Goal: Task Accomplishment & Management: Complete application form

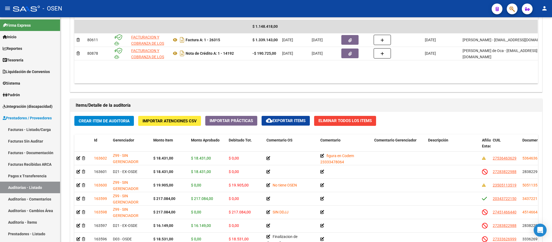
scroll to position [255, 0]
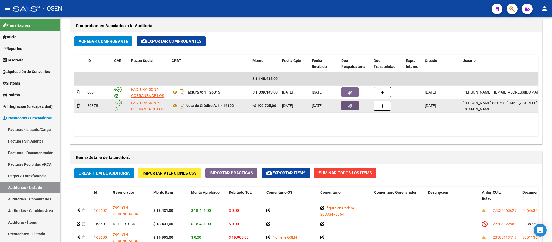
click at [351, 104] on span "button" at bounding box center [350, 105] width 4 height 5
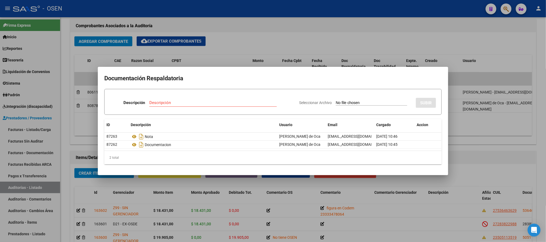
click at [215, 36] on div at bounding box center [273, 121] width 546 height 242
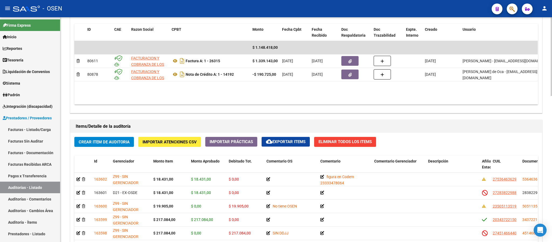
scroll to position [376, 0]
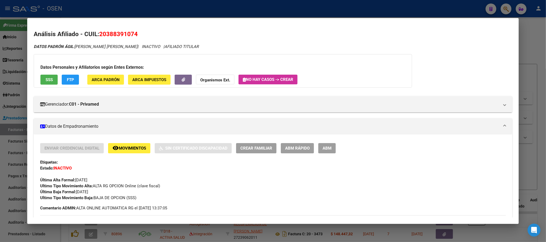
click at [111, 2] on div at bounding box center [273, 121] width 546 height 242
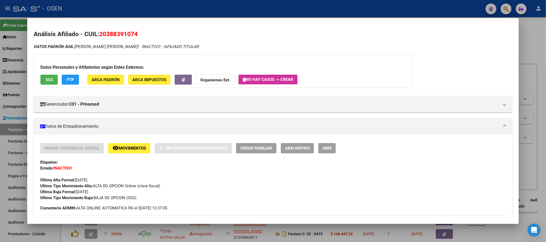
click at [111, 2] on div at bounding box center [273, 121] width 546 height 242
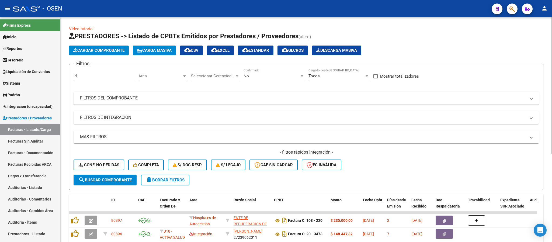
click at [89, 47] on button "Cargar Comprobante" at bounding box center [99, 51] width 60 height 10
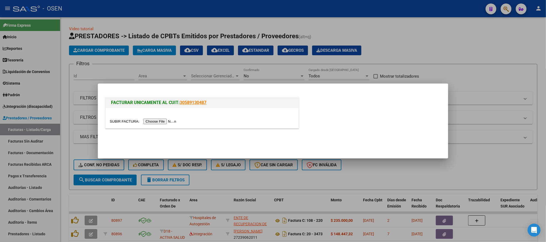
click at [161, 124] on input "file" at bounding box center [144, 122] width 68 height 6
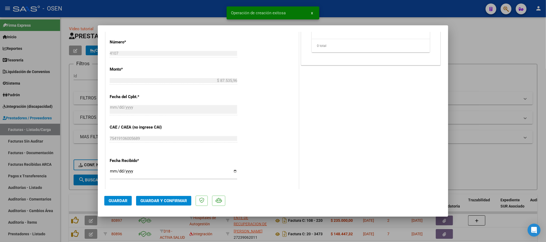
scroll to position [242, 0]
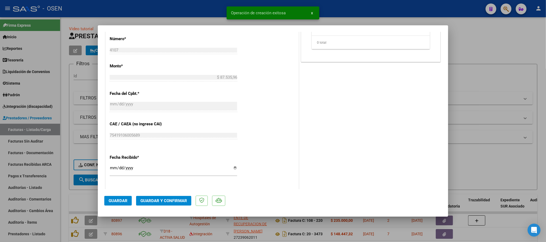
click at [128, 200] on button "Guardar" at bounding box center [117, 201] width 27 height 10
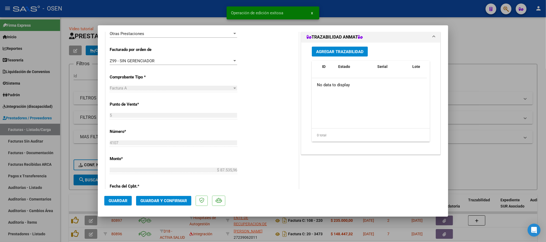
scroll to position [40, 0]
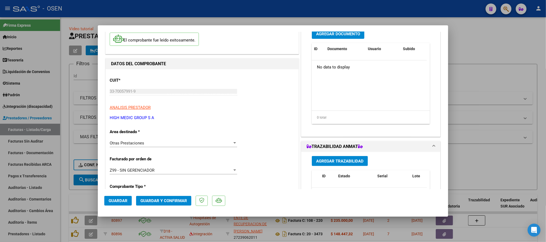
click at [326, 36] on span "Agregar Documento" at bounding box center [338, 34] width 44 height 5
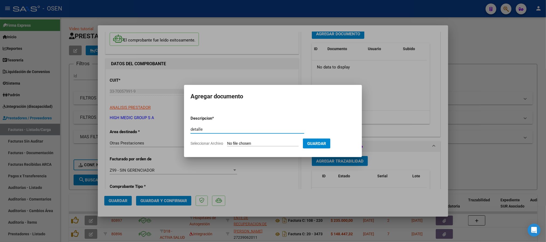
type input "detalle"
click at [285, 141] on app-file-uploader "Seleccionar Archivo" at bounding box center [246, 143] width 112 height 5
click at [235, 142] on input "Seleccionar Archivo" at bounding box center [262, 143] width 71 height 5
type input "C:\fakepath\OSEN-Obra Social Electricistas Navales -deta- 03oct20251354.pdf"
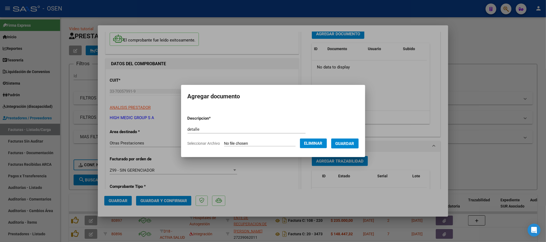
click at [356, 146] on button "Guardar" at bounding box center [344, 143] width 27 height 10
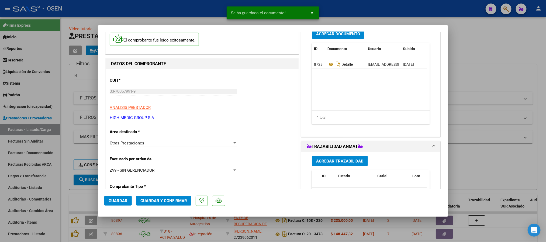
scroll to position [38, 0]
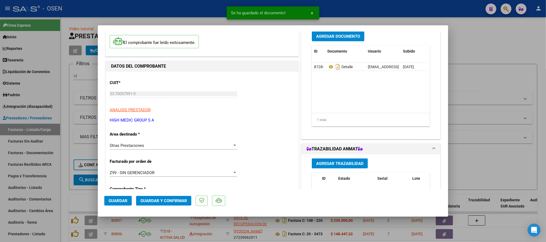
click at [336, 37] on span "Agregar Documento" at bounding box center [338, 36] width 44 height 5
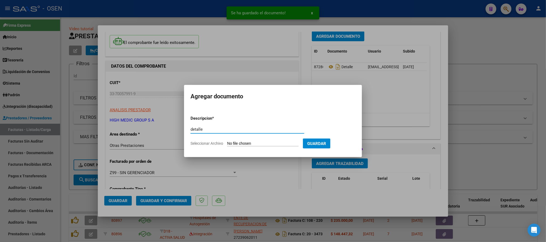
type input "detalle"
click at [267, 147] on form "Descripcion * detalle Escriba aquí una descripcion Seleccionar Archivo Guardar" at bounding box center [272, 130] width 165 height 39
click at [267, 144] on input "Seleccionar Archivo" at bounding box center [262, 143] width 71 height 5
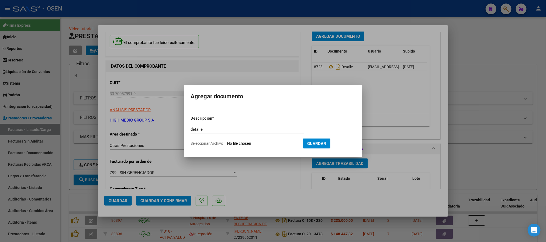
type input "C:\fakepath\OSEN A284256 MJUCA 10-051984.pdf"
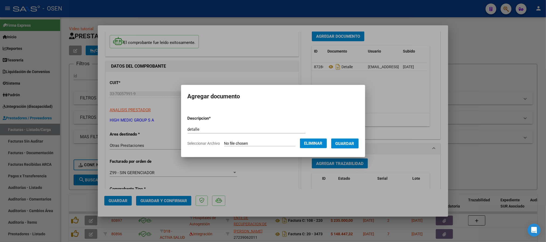
click at [348, 149] on form "Descripcion * detalle Escriba aquí una descripcion Seleccionar Archivo Eliminar…" at bounding box center [272, 130] width 171 height 39
click at [348, 141] on span "Guardar" at bounding box center [344, 143] width 19 height 5
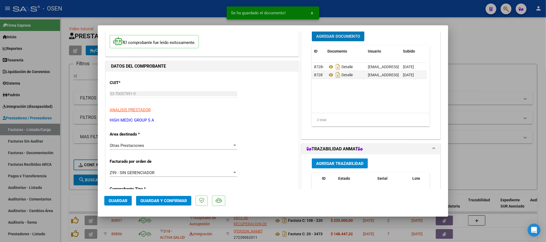
click at [345, 40] on button "Agregar Documento" at bounding box center [338, 36] width 53 height 10
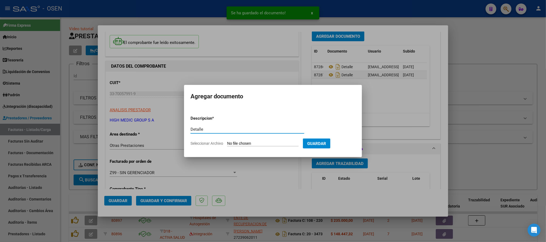
type input "Detalle"
click at [255, 142] on input "Seleccionar Archivo" at bounding box center [262, 143] width 71 height 5
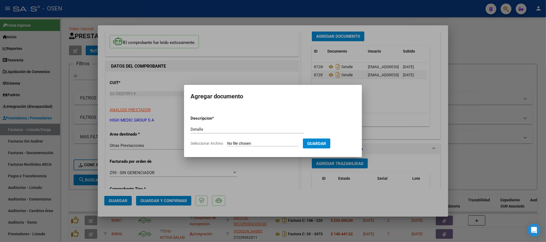
type input "C:\fakepath\A284256.pdf"
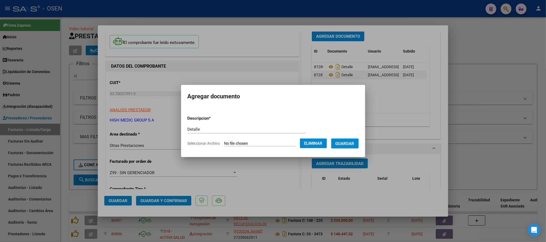
click at [354, 142] on span "Guardar" at bounding box center [344, 143] width 19 height 5
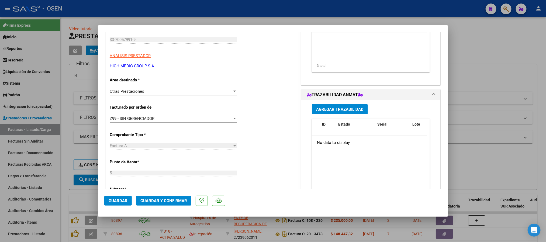
scroll to position [119, 0]
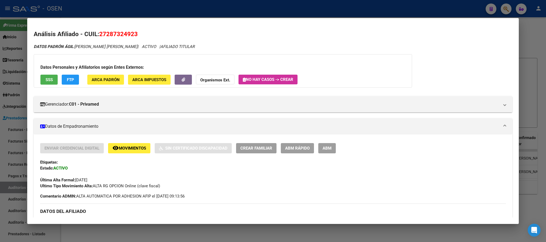
click at [100, 9] on div at bounding box center [273, 121] width 546 height 242
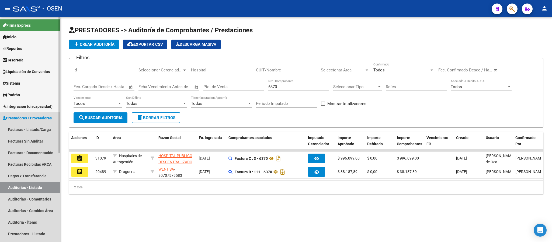
click at [45, 188] on link "Auditorías - Listado" at bounding box center [30, 188] width 60 height 12
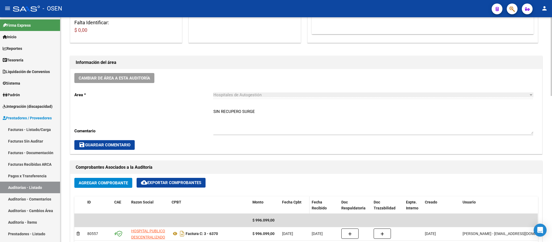
scroll to position [242, 0]
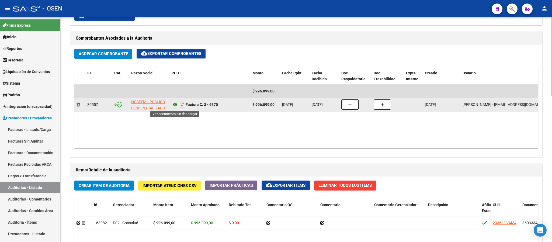
click at [174, 106] on icon at bounding box center [175, 104] width 7 height 6
click at [363, 105] on div at bounding box center [355, 104] width 28 height 10
click at [347, 106] on button "button" at bounding box center [349, 104] width 17 height 10
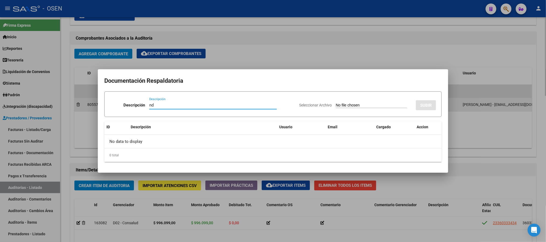
type input "n"
type input "NOTA DE DÉBITO"
click at [347, 106] on input "Seleccionar Archivo" at bounding box center [371, 105] width 71 height 5
type input "C:\fakepath\ND 6370.pdf"
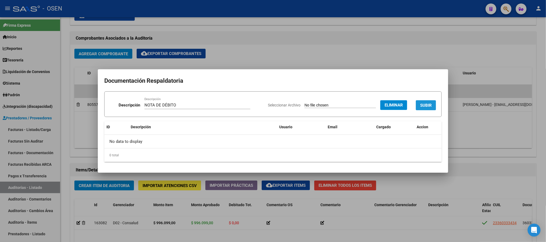
click at [428, 103] on span "SUBIR" at bounding box center [426, 105] width 12 height 5
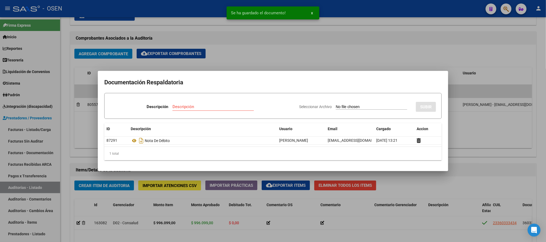
click at [341, 55] on div at bounding box center [273, 121] width 546 height 242
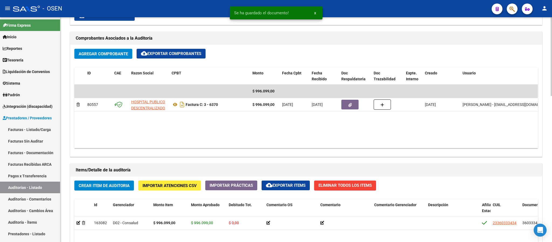
scroll to position [162, 0]
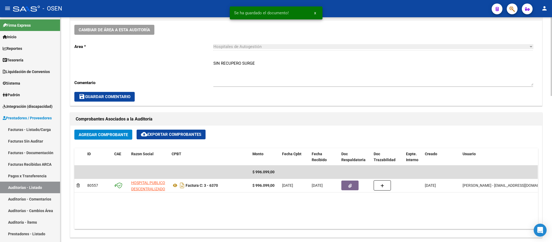
click at [213, 62] on textarea "SIN RECUPERO SURGE" at bounding box center [373, 72] width 320 height 25
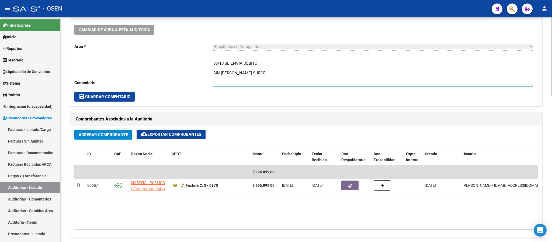
type textarea "08/10 SE ENVÍA DÉBITO SIN RECUPERO SURGE"
click at [111, 96] on span "save Guardar Comentario" at bounding box center [105, 96] width 52 height 5
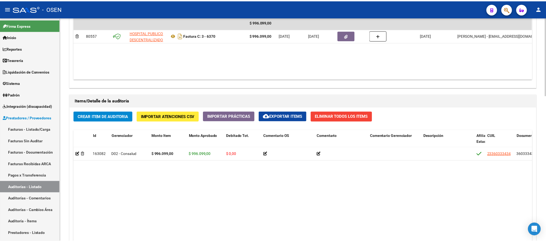
scroll to position [323, 0]
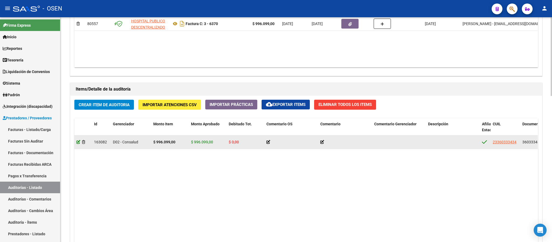
click at [78, 142] on icon at bounding box center [78, 142] width 4 height 4
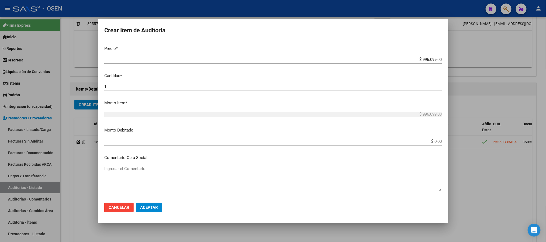
scroll to position [162, 0]
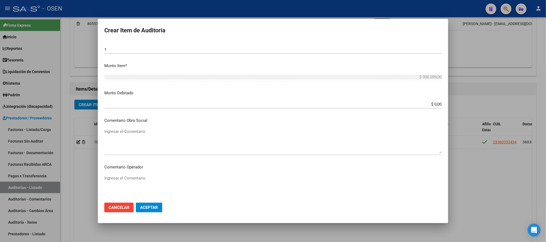
drag, startPoint x: 429, startPoint y: 100, endPoint x: 534, endPoint y: 116, distance: 105.9
click at [519, 112] on div "Crear Item de Auditoria 36033343 Nro Documento 23360333434 CUIL Afiliado Activo…" at bounding box center [273, 121] width 546 height 242
drag, startPoint x: 429, startPoint y: 103, endPoint x: 457, endPoint y: 104, distance: 27.7
click at [456, 103] on div "Crear Item de Auditoria 36033343 Nro Documento 23360333434 CUIL Afiliado Activo…" at bounding box center [273, 121] width 546 height 242
drag, startPoint x: 437, startPoint y: 103, endPoint x: 429, endPoint y: 103, distance: 7.3
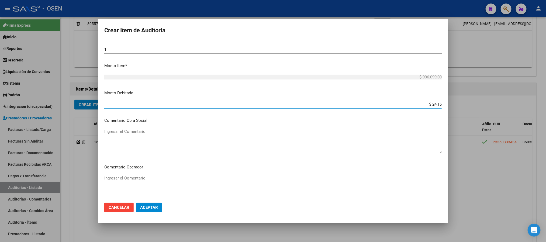
click at [429, 103] on input "$ 24,16" at bounding box center [272, 104] width 337 height 5
type input "$ 272.641,00"
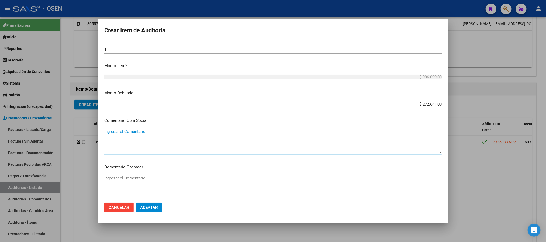
click at [172, 134] on textarea "Ingresar el Comentario" at bounding box center [272, 140] width 337 height 25
type textarea "DÉBITO MÉDICO"
click at [152, 204] on button "Aceptar" at bounding box center [149, 208] width 26 height 10
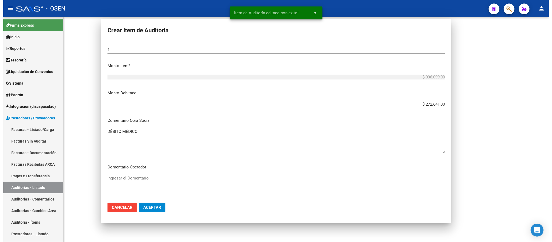
scroll to position [0, 0]
